Goal: Task Accomplishment & Management: Complete application form

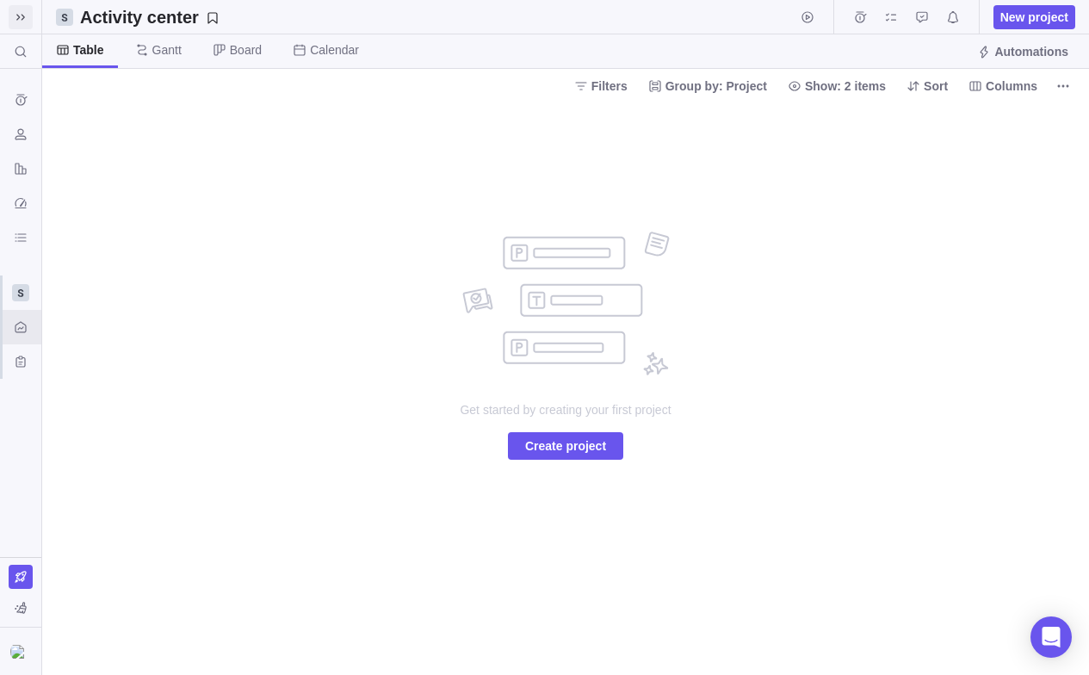
click at [26, 11] on icon at bounding box center [21, 17] width 14 height 14
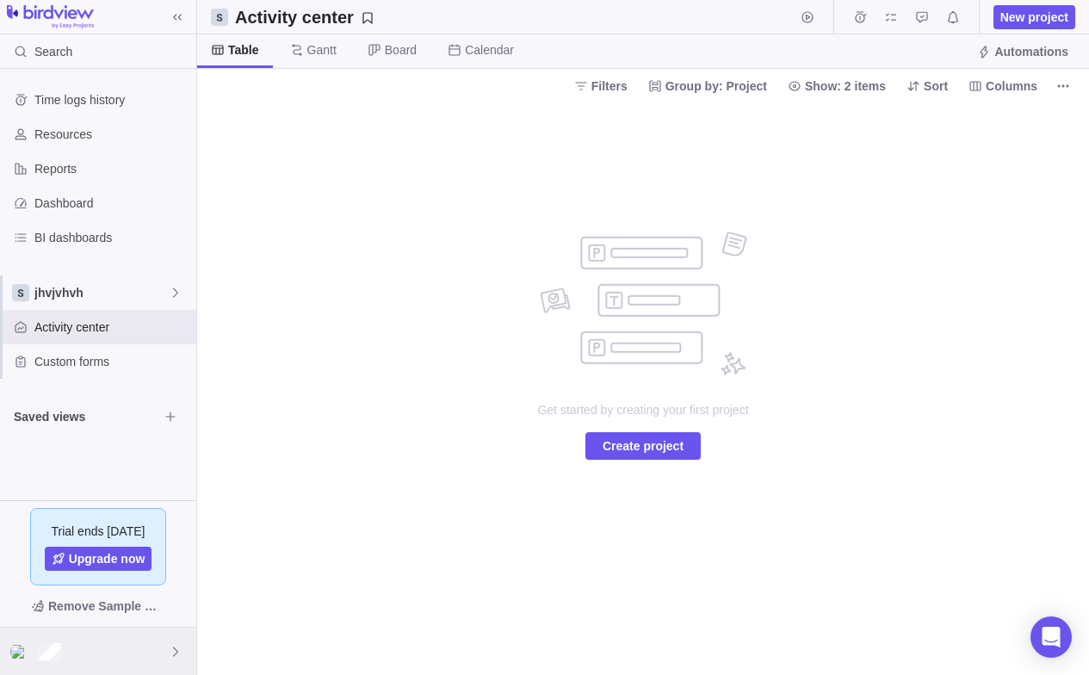
click at [183, 653] on div at bounding box center [98, 651] width 196 height 47
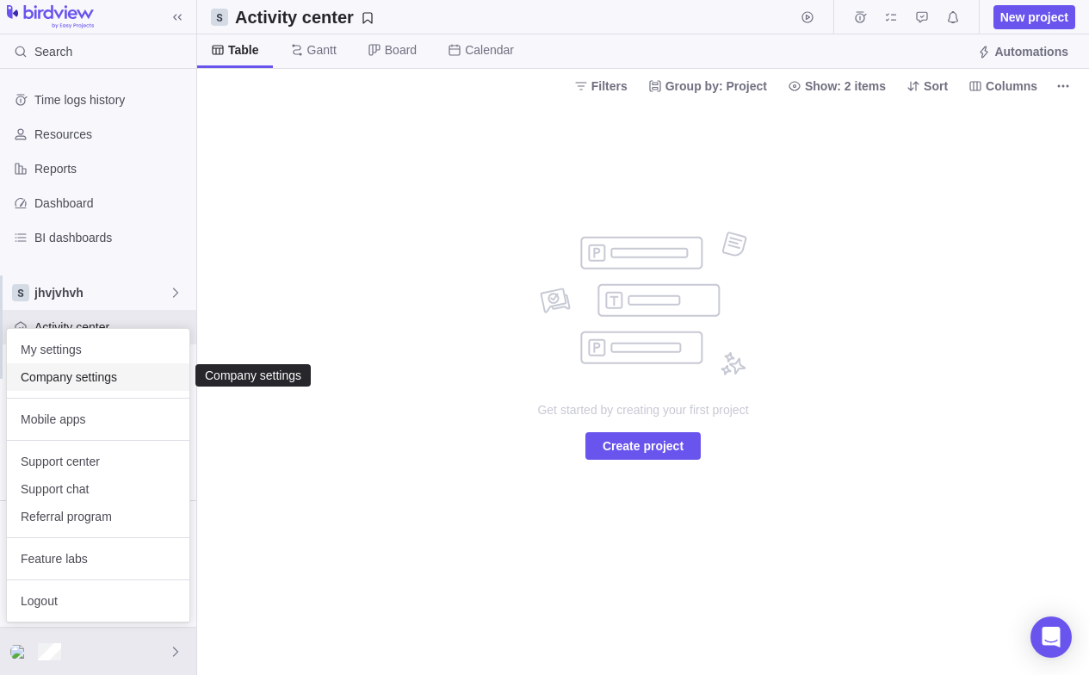
click at [62, 374] on span "Company settings" at bounding box center [98, 376] width 155 height 17
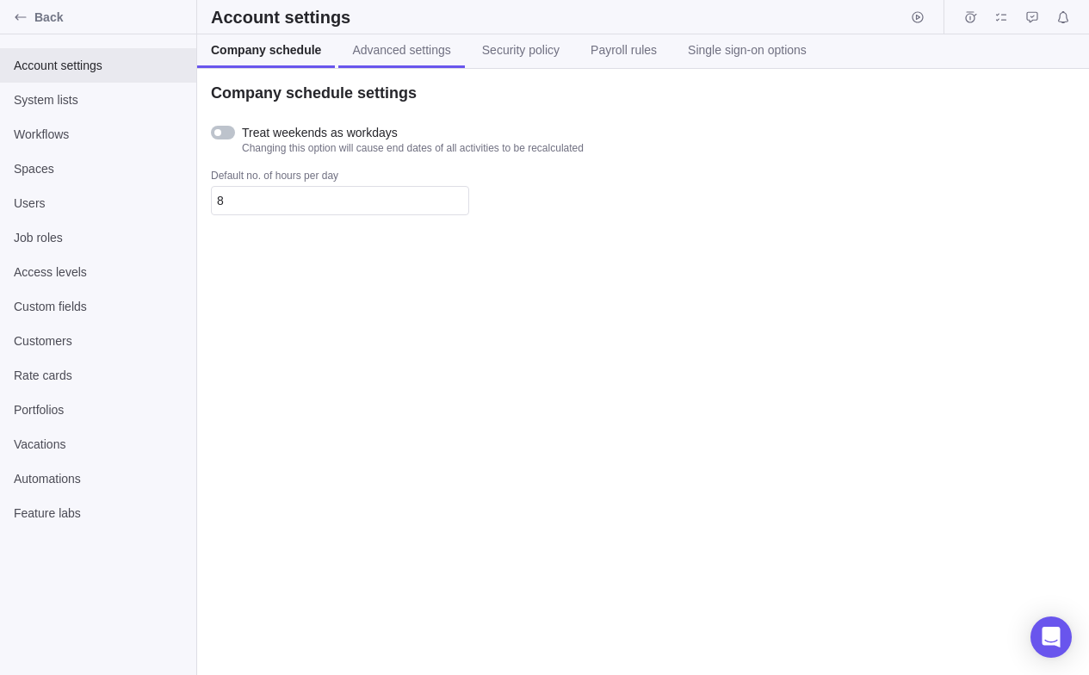
click at [411, 59] on span "Advanced settings" at bounding box center [401, 49] width 98 height 17
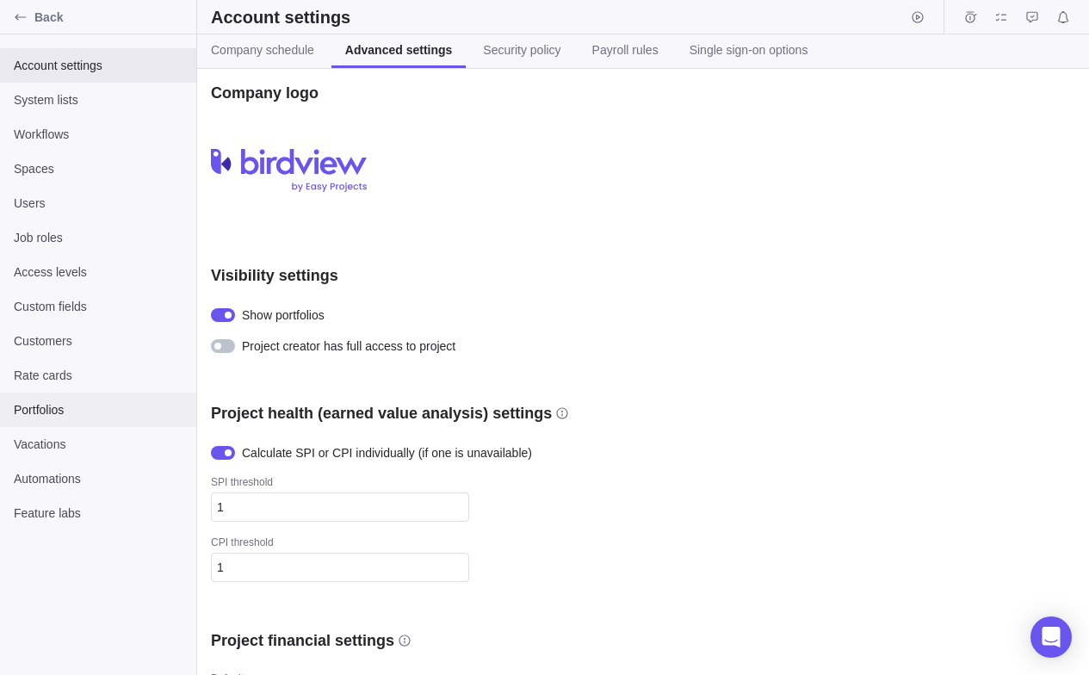
click at [58, 409] on span "Portfolios" at bounding box center [98, 409] width 169 height 17
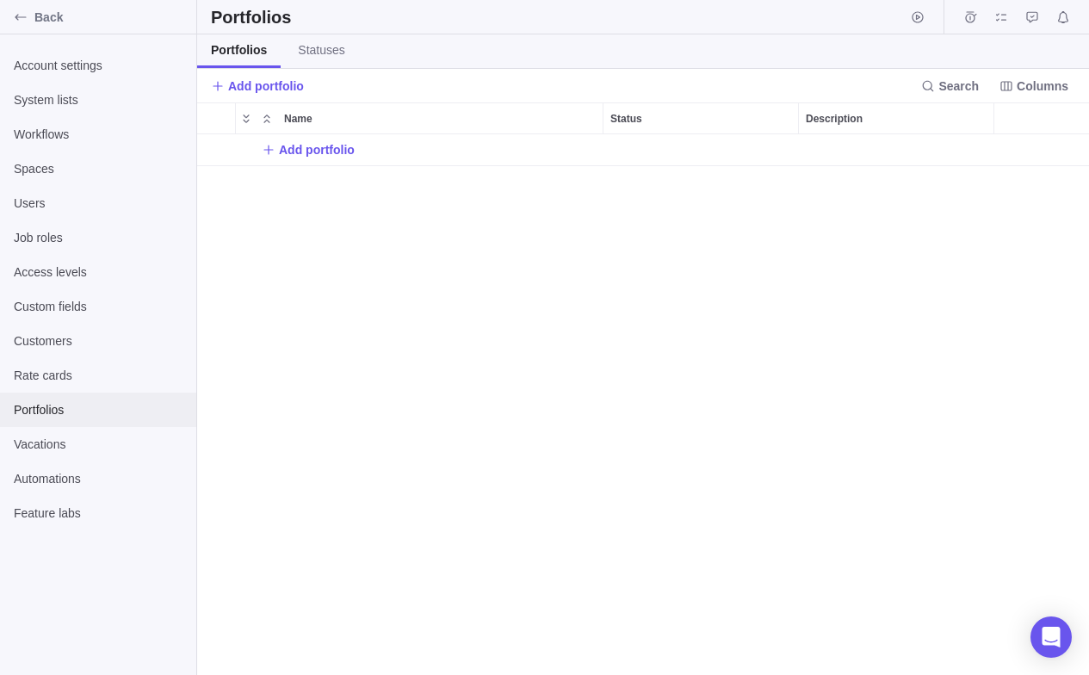
scroll to position [541, 892]
click at [41, 21] on span "Back" at bounding box center [111, 17] width 155 height 17
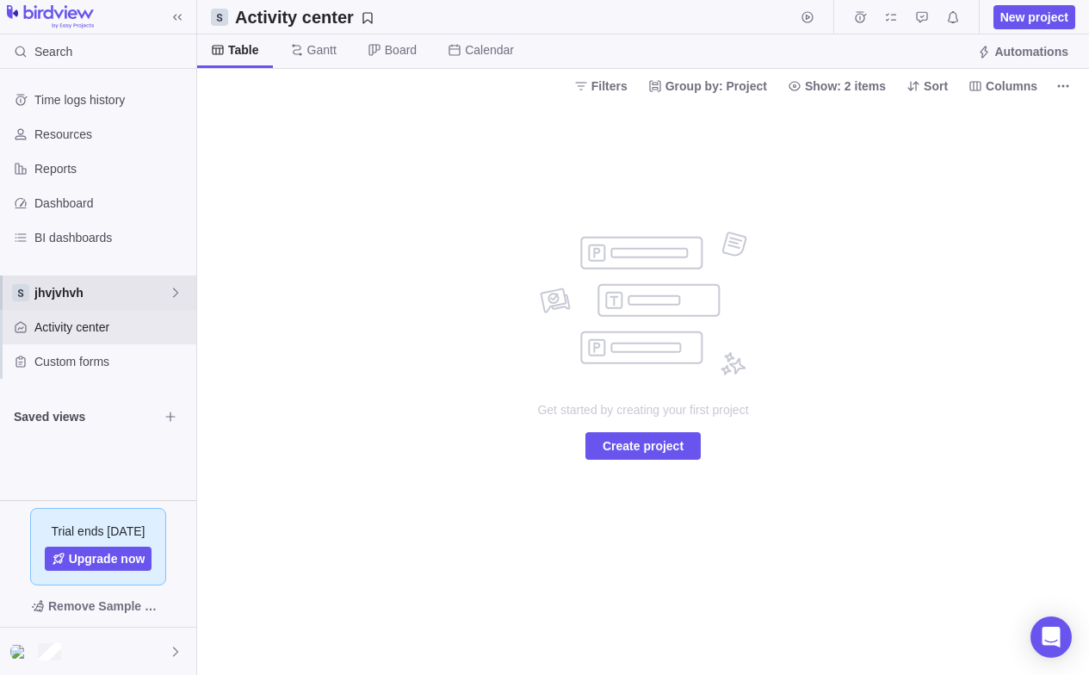
click at [100, 287] on span "jhvjvhvh" at bounding box center [101, 292] width 134 height 17
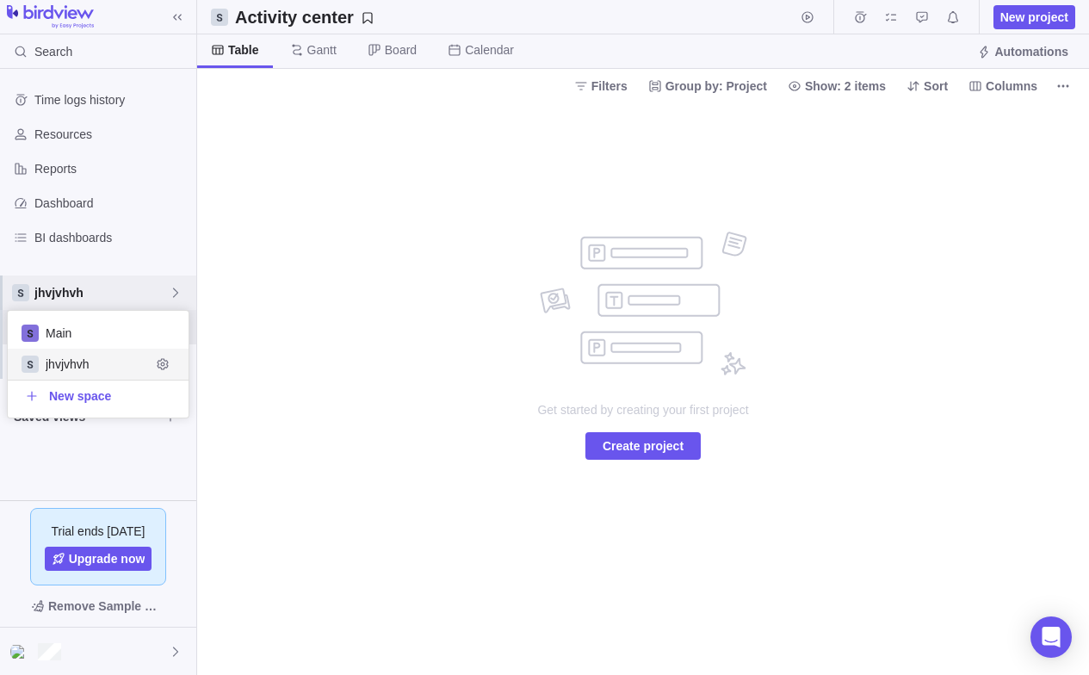
scroll to position [107, 181]
click at [66, 369] on span "jhvjvhvh" at bounding box center [98, 364] width 105 height 17
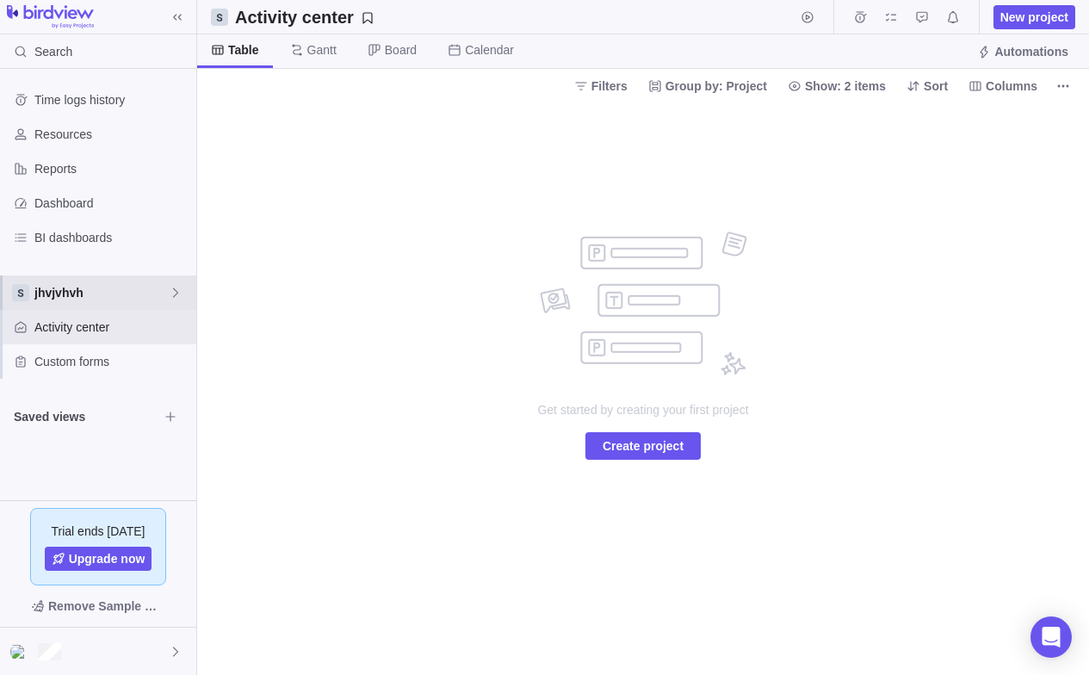
click at [126, 297] on span "jhvjvhvh" at bounding box center [101, 292] width 134 height 17
click at [79, 331] on span "Main" at bounding box center [98, 333] width 105 height 17
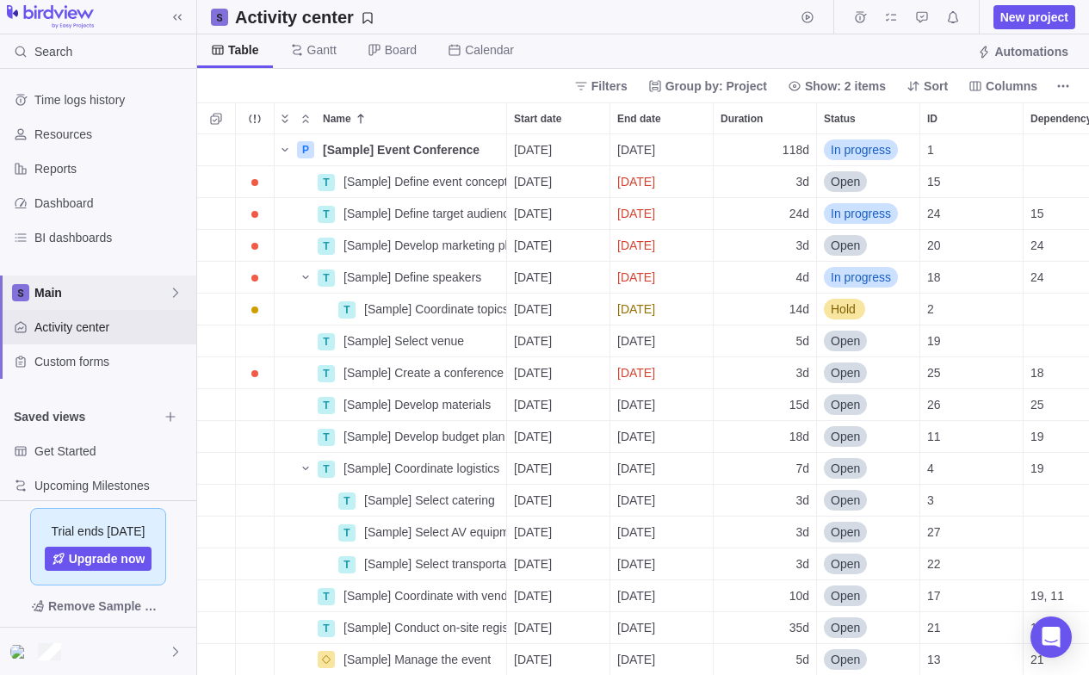
scroll to position [541, 892]
click at [1010, 17] on span "New project" at bounding box center [1034, 17] width 68 height 17
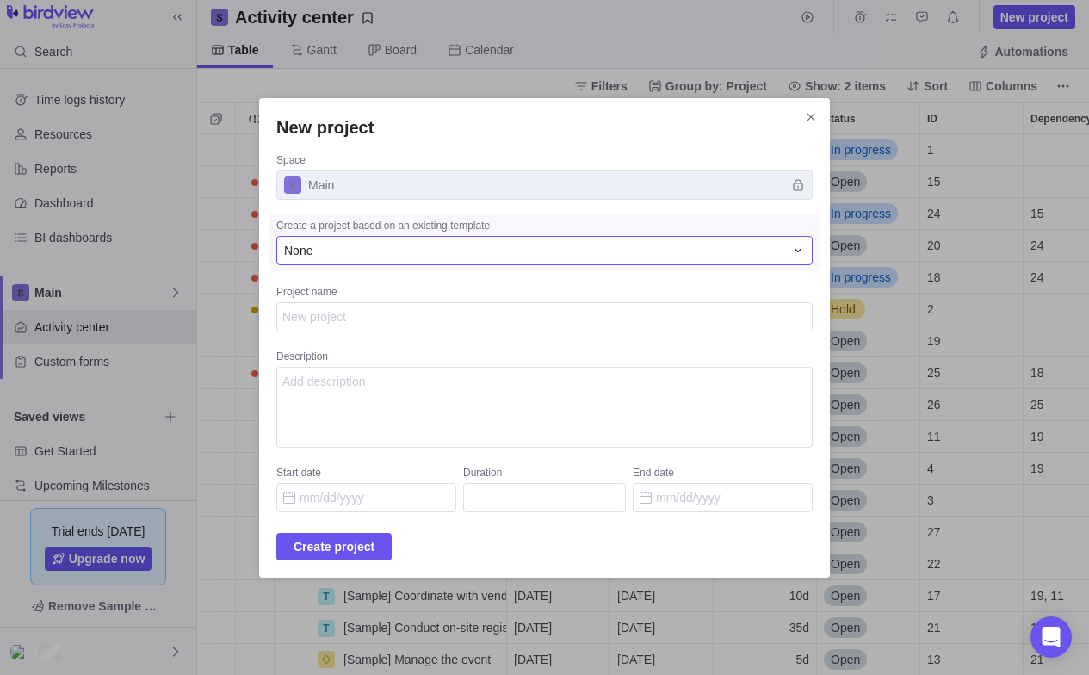
type textarea "x"
click at [522, 257] on div "None" at bounding box center [534, 250] width 500 height 17
type input "b"
click at [449, 381] on div "New project Space Main Create a project based on an existing template None None…" at bounding box center [544, 337] width 1089 height 675
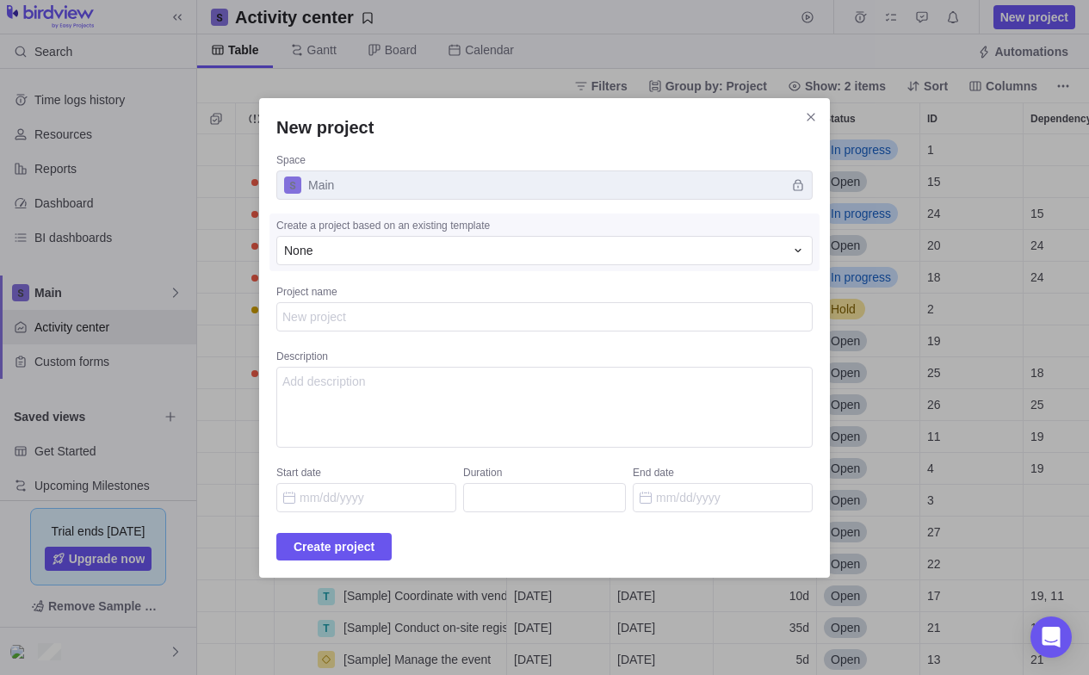
click at [476, 184] on span "Main" at bounding box center [544, 184] width 536 height 29
click at [799, 120] on span "Close" at bounding box center [811, 117] width 24 height 24
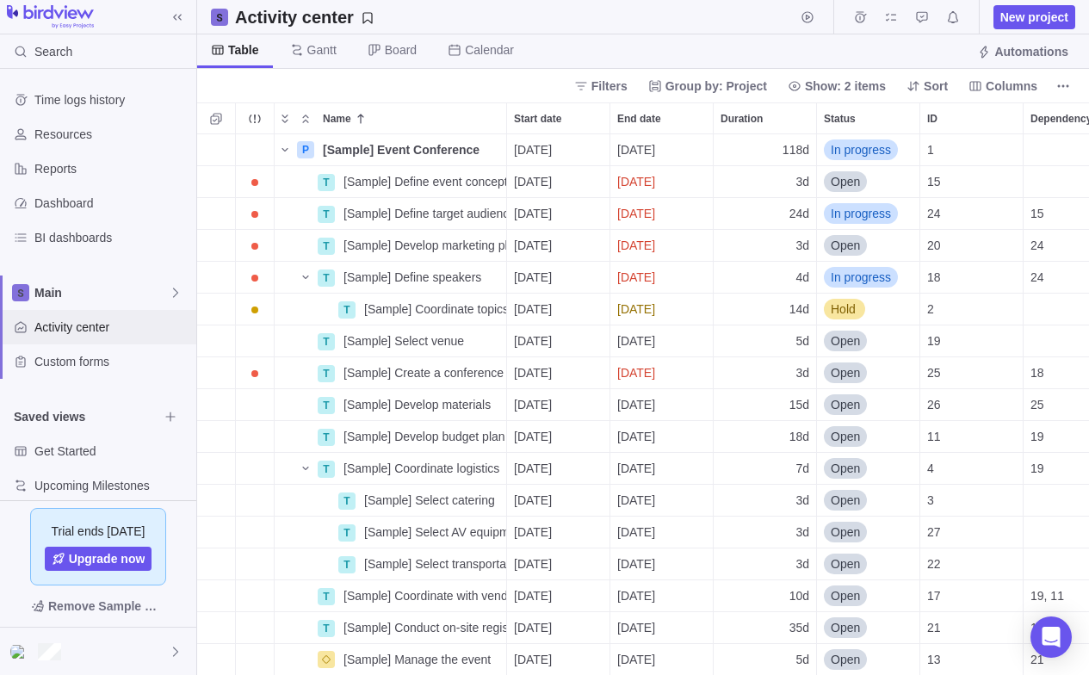
click at [62, 326] on span "Activity center" at bounding box center [111, 327] width 155 height 17
click at [164, 654] on div at bounding box center [98, 651] width 196 height 47
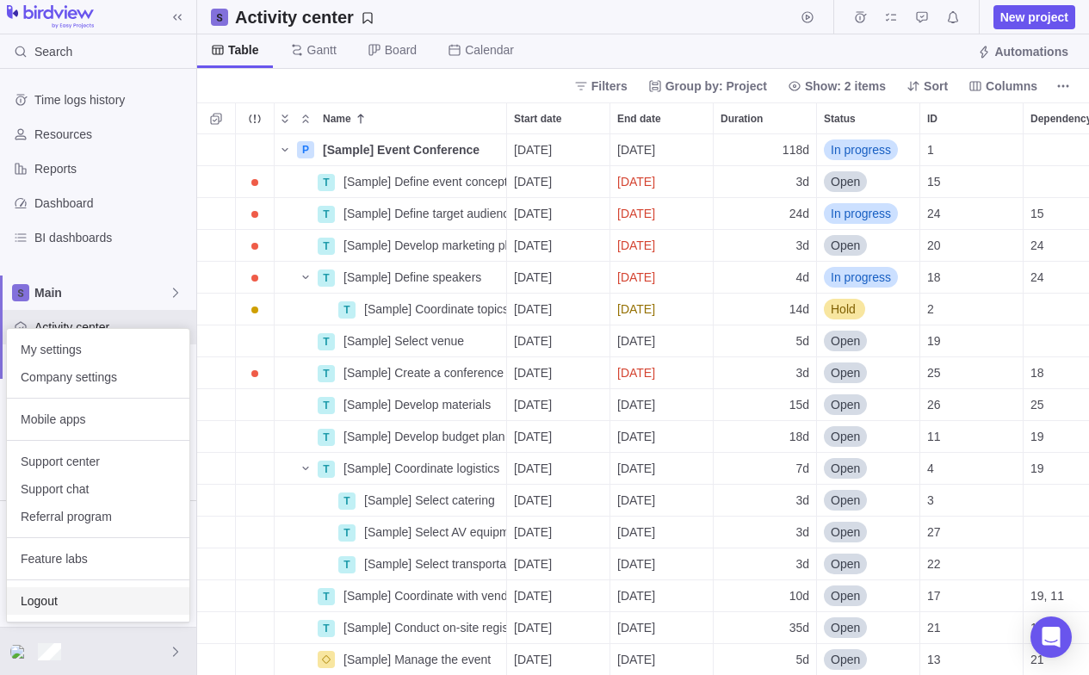
click at [86, 606] on span "Logout" at bounding box center [98, 600] width 155 height 17
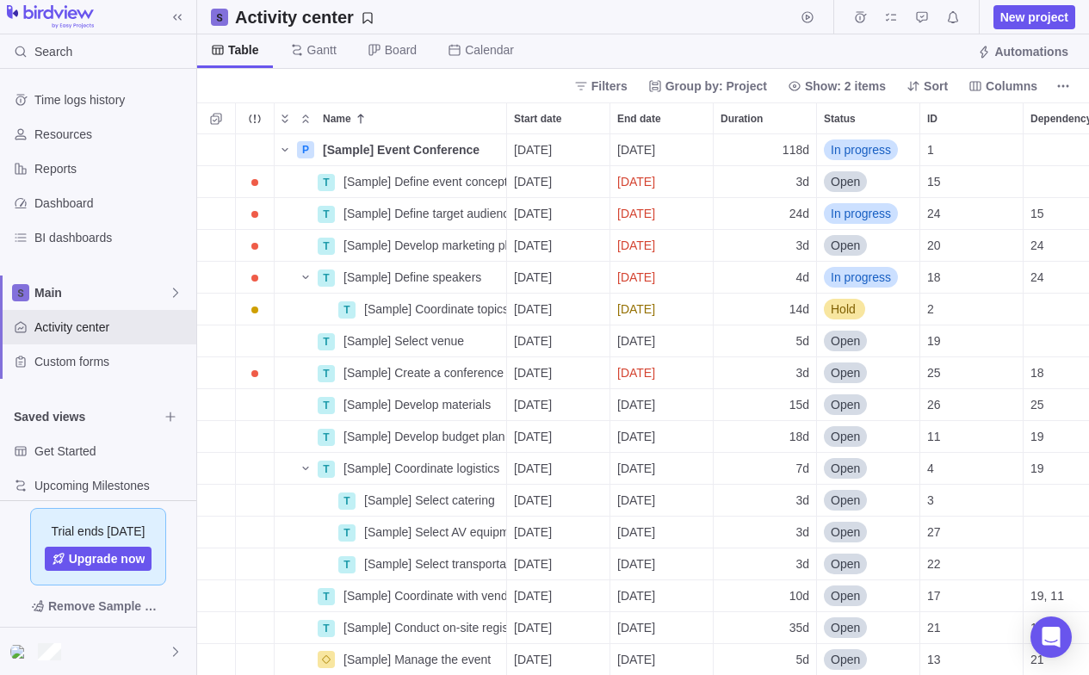
scroll to position [541, 892]
